Goal: Task Accomplishment & Management: Manage account settings

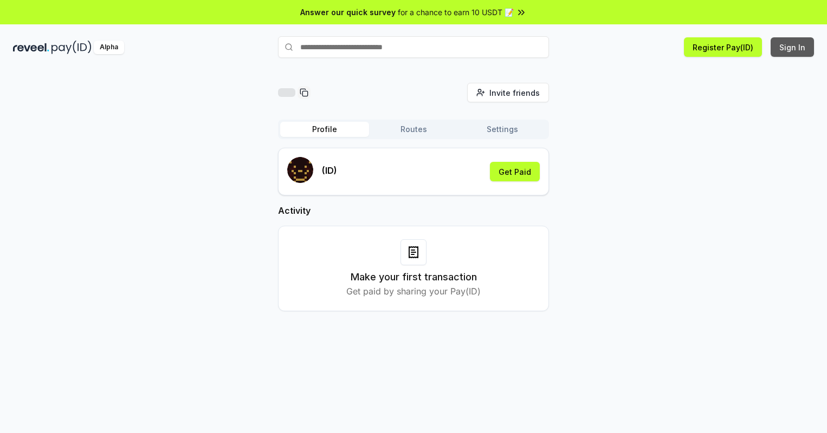
click at [793, 47] on button "Sign In" at bounding box center [791, 47] width 43 height 20
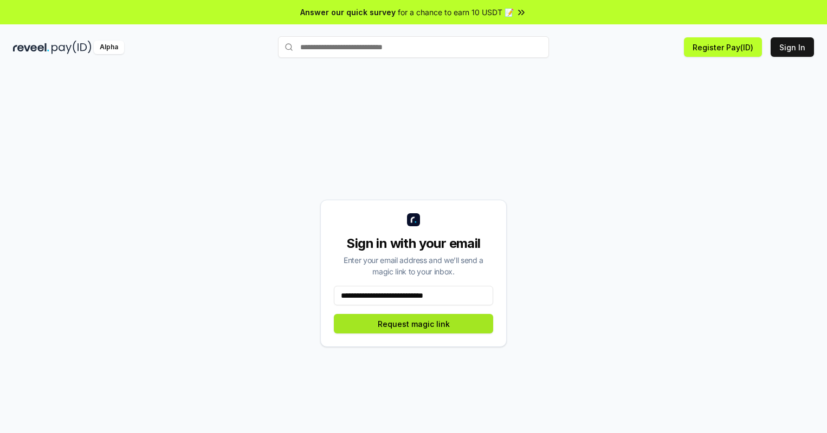
type input "**********"
click at [413, 324] on button "Request magic link" at bounding box center [413, 324] width 159 height 20
